Goal: Task Accomplishment & Management: Manage account settings

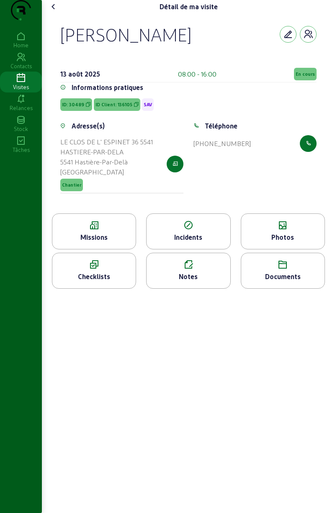
click at [293, 242] on div "Photos" at bounding box center [282, 237] width 83 height 10
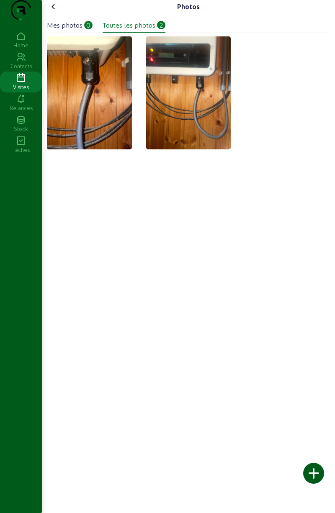
click at [313, 474] on div at bounding box center [313, 473] width 21 height 21
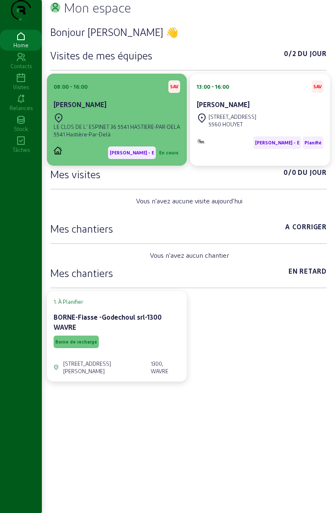
click at [142, 110] on div "[PERSON_NAME]" at bounding box center [117, 105] width 126 height 10
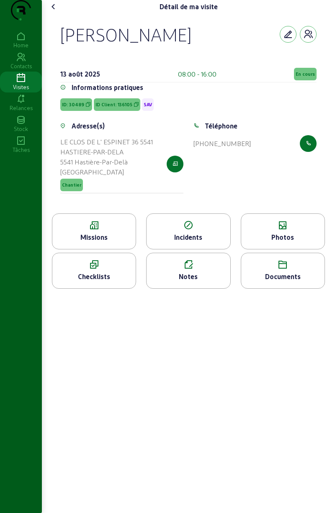
click at [276, 242] on div "Photos" at bounding box center [282, 237] width 83 height 10
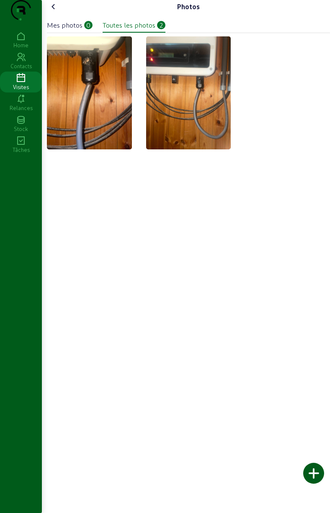
click at [308, 465] on div at bounding box center [313, 473] width 21 height 21
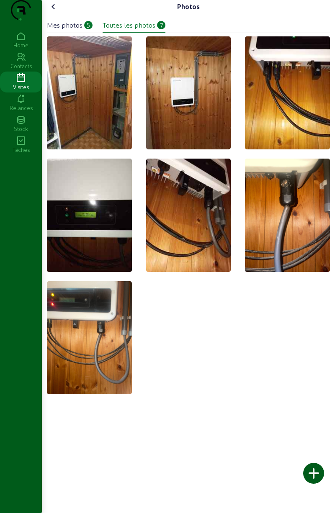
click at [59, 12] on icon at bounding box center [54, 7] width 10 height 10
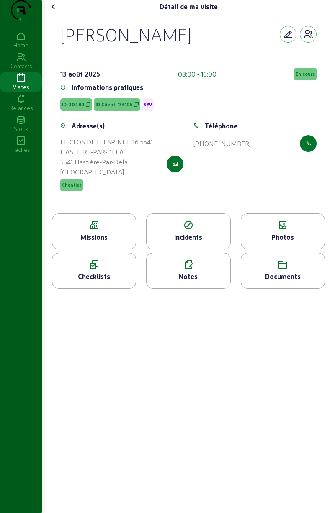
click at [185, 282] on div "Notes" at bounding box center [187, 276] width 83 height 10
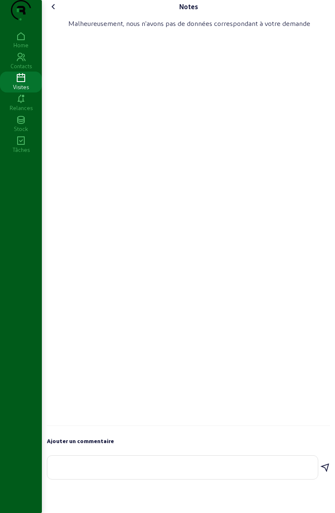
click at [198, 471] on textarea at bounding box center [182, 466] width 257 height 10
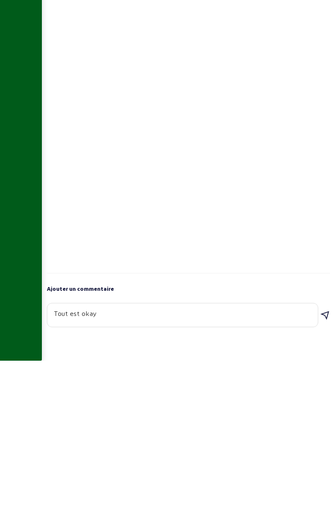
type textarea "Tout est okay"
